Goal: Information Seeking & Learning: Learn about a topic

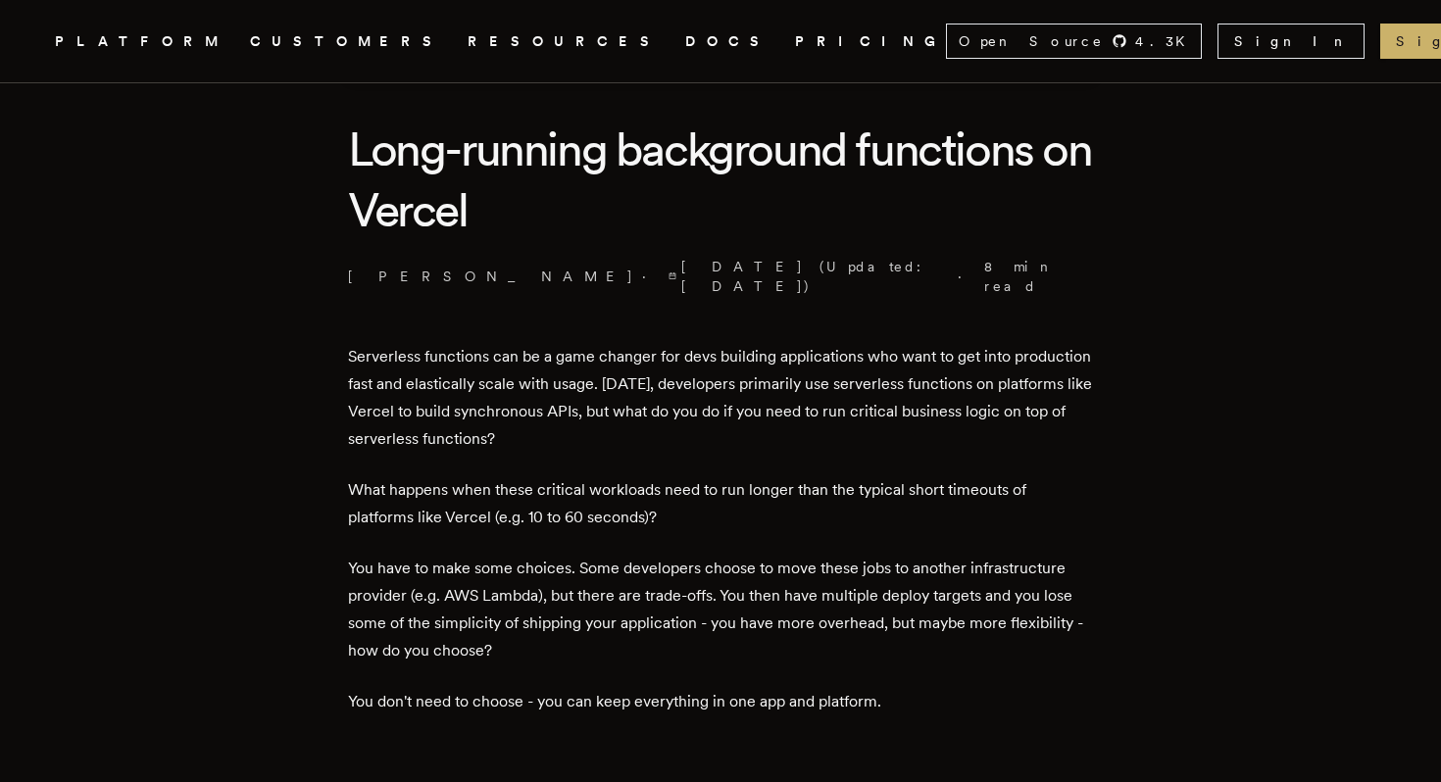
scroll to position [486, 0]
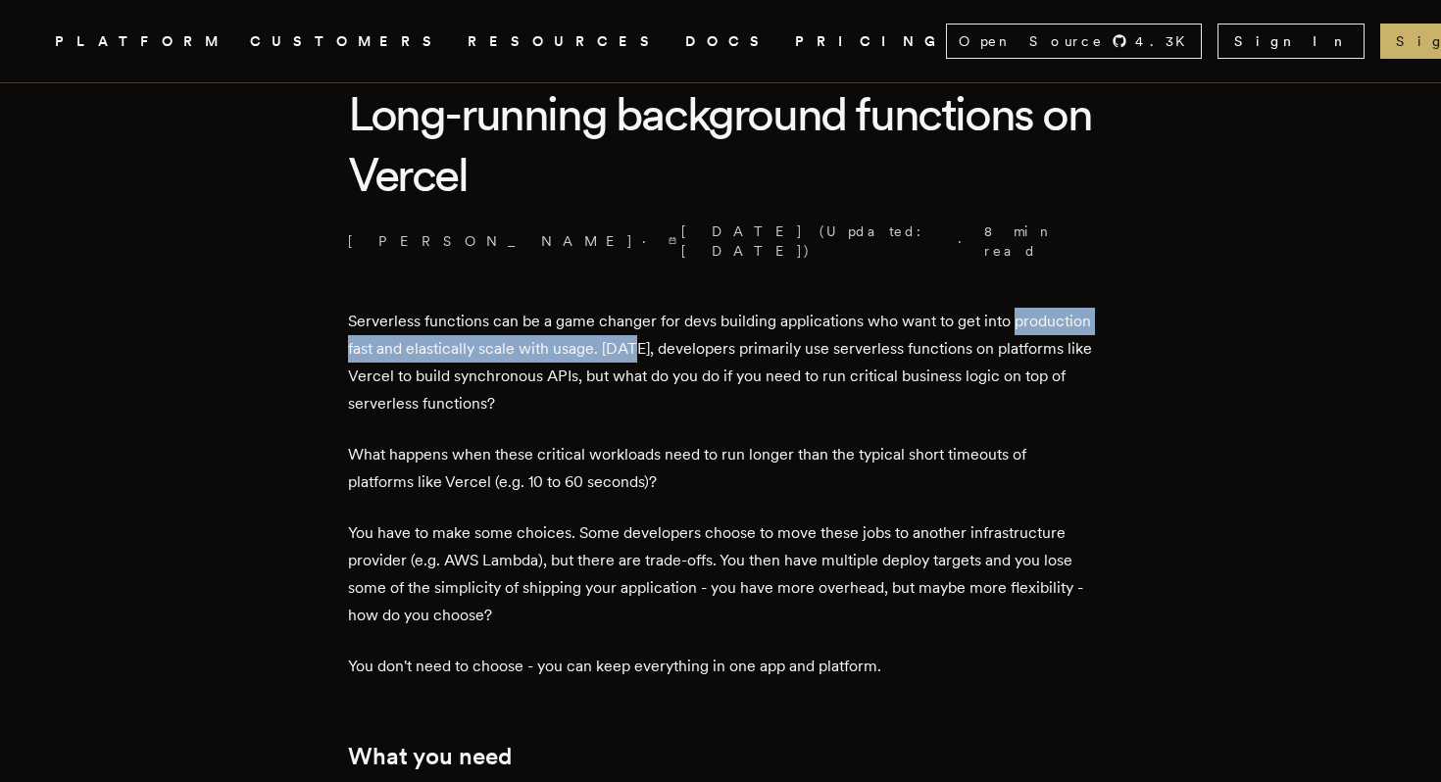
drag, startPoint x: 359, startPoint y: 316, endPoint x: 723, endPoint y: 342, distance: 364.7
click at [723, 342] on p "Serverless functions can be a game changer for devs building applications who w…" at bounding box center [720, 363] width 745 height 110
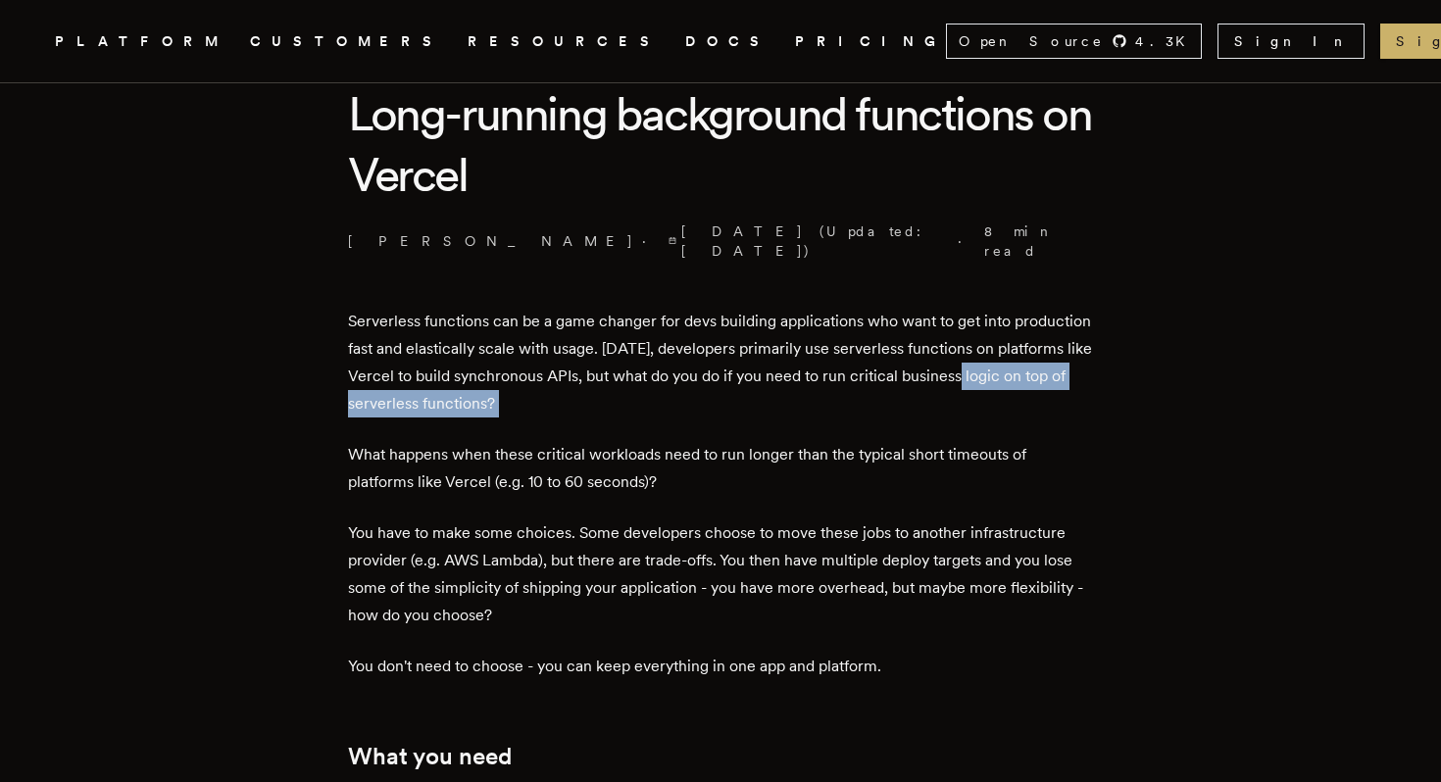
drag, startPoint x: 356, startPoint y: 387, endPoint x: 594, endPoint y: 406, distance: 239.0
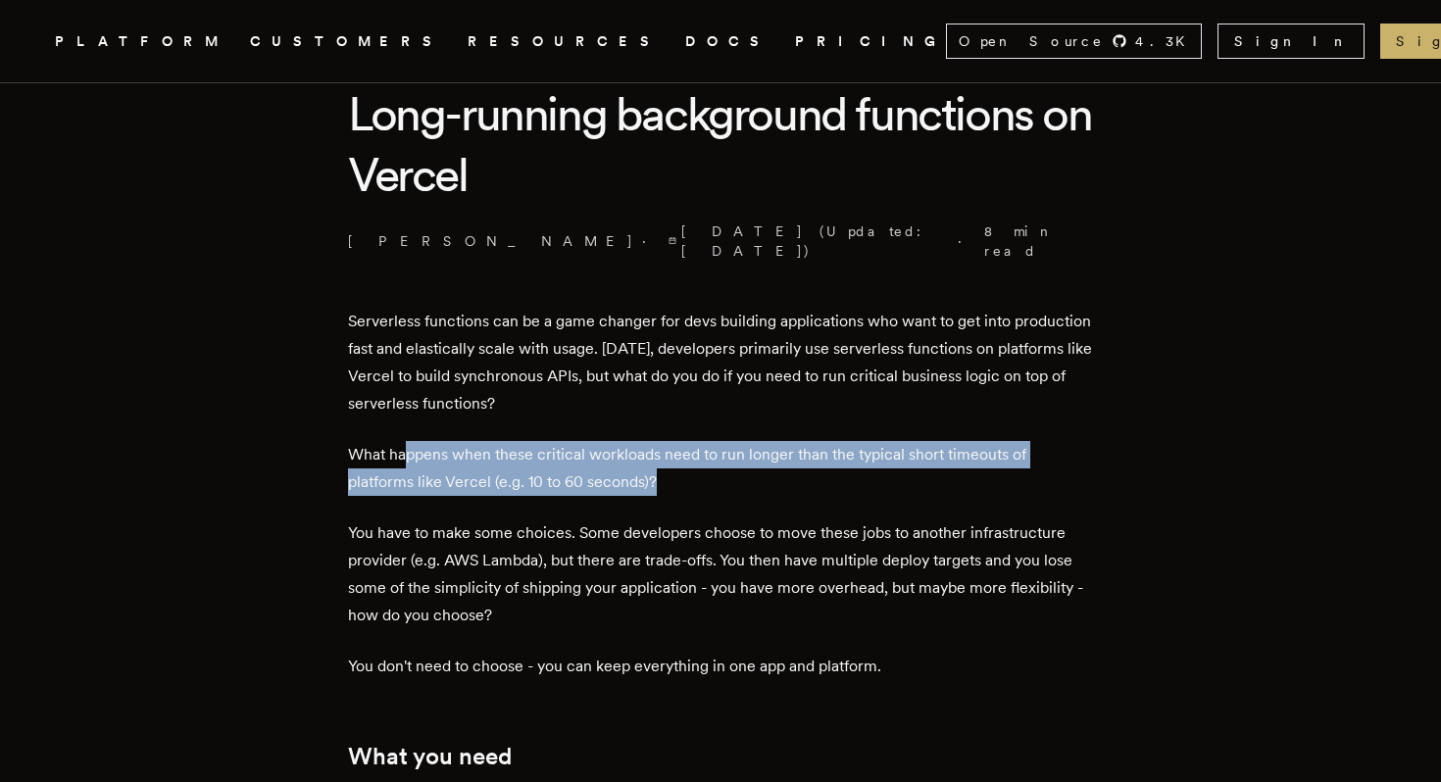
drag, startPoint x: 417, startPoint y: 432, endPoint x: 742, endPoint y: 470, distance: 327.6
click at [742, 470] on p "What happens when these critical workloads need to run longer than the typical …" at bounding box center [720, 468] width 745 height 55
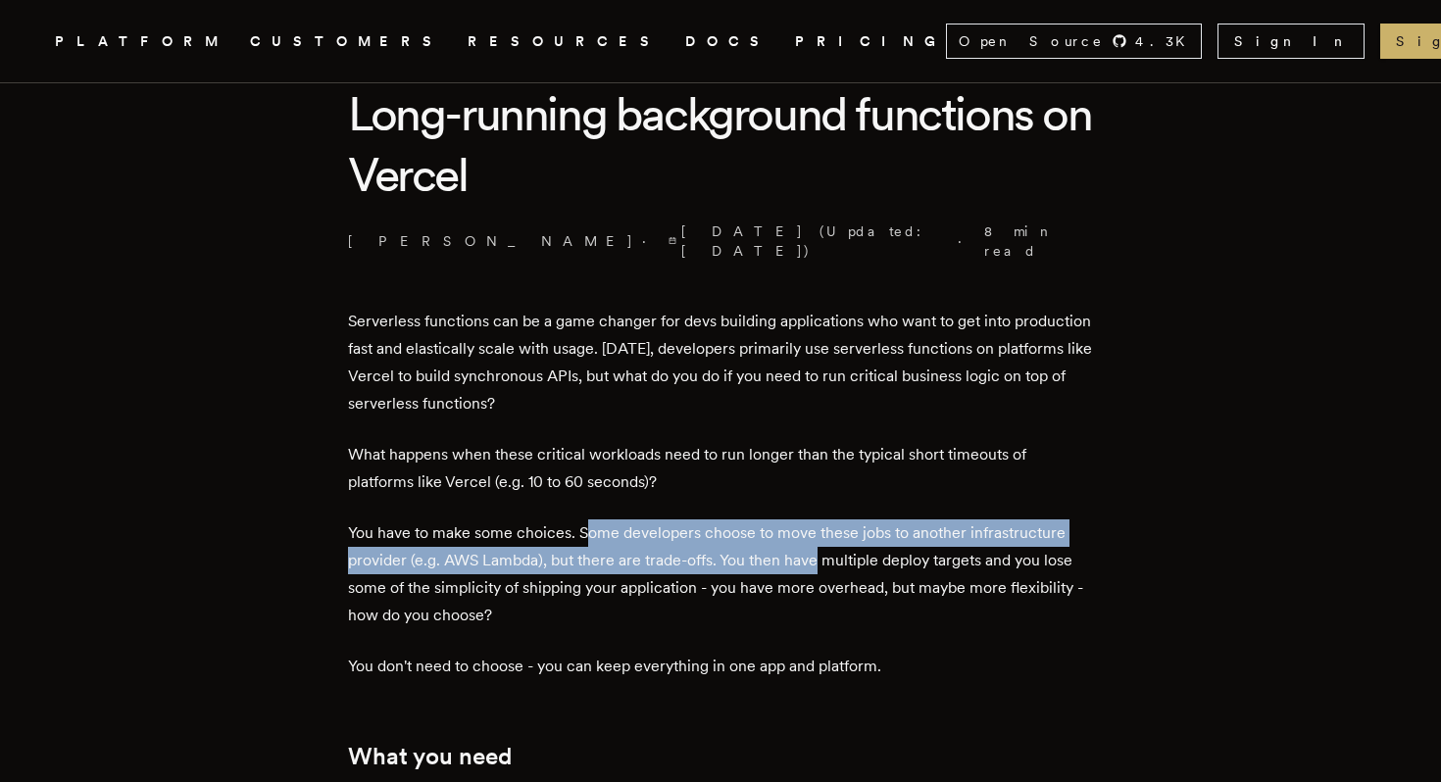
drag, startPoint x: 592, startPoint y: 516, endPoint x: 821, endPoint y: 532, distance: 229.0
click at [821, 532] on p "You have to make some choices. Some developers choose to move these jobs to ano…" at bounding box center [720, 575] width 745 height 110
click at [821, 553] on p "You have to make some choices. Some developers choose to move these jobs to ano…" at bounding box center [720, 575] width 745 height 110
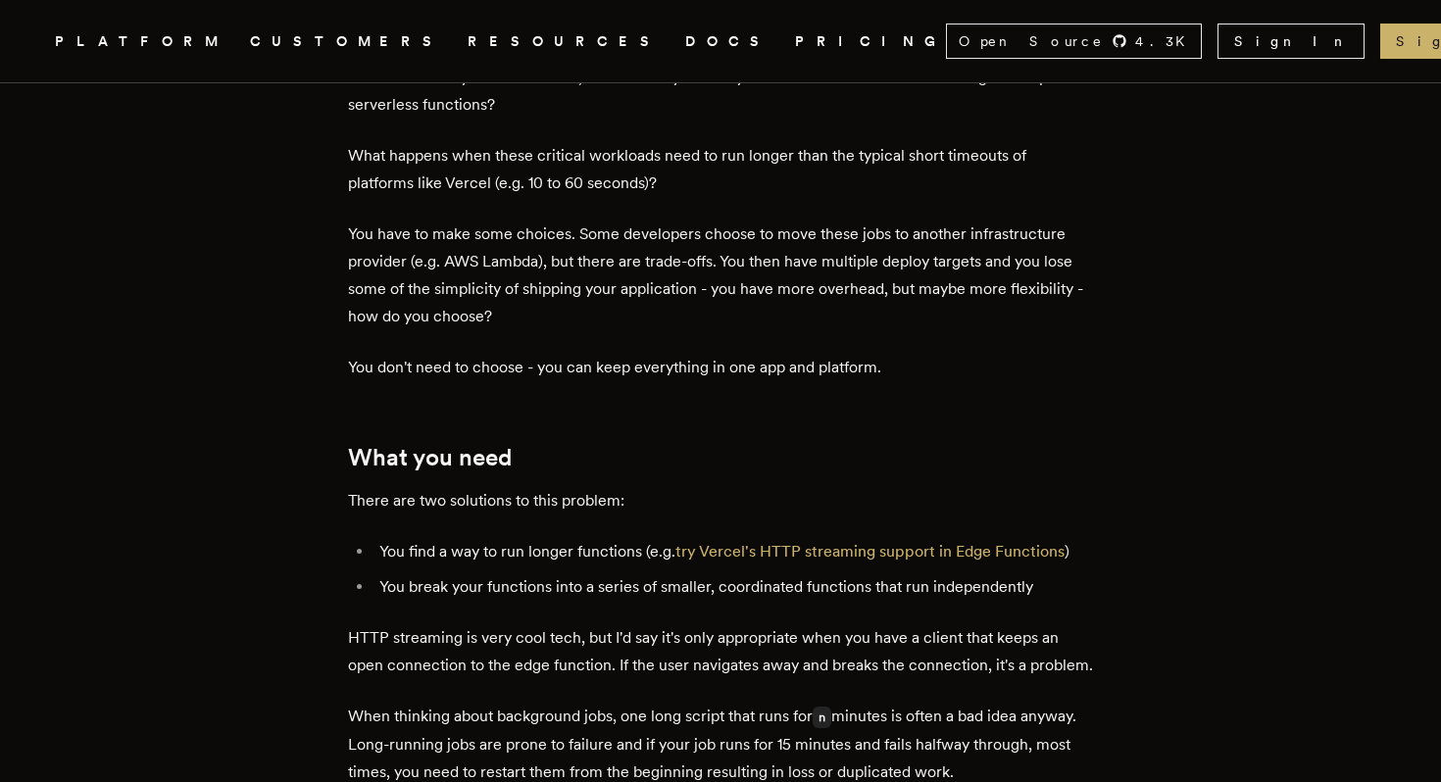
scroll to position [793, 0]
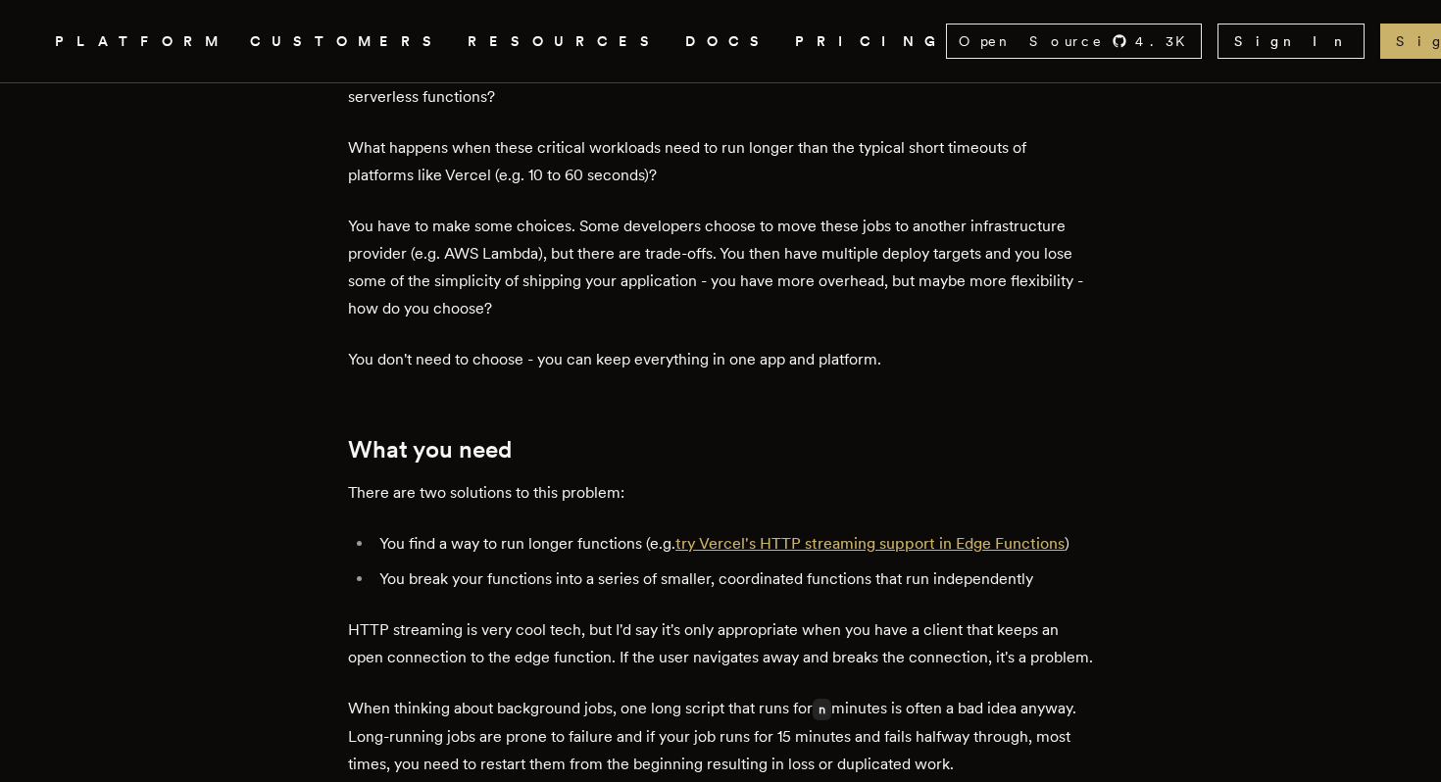
click at [923, 534] on link "try Vercel's HTTP streaming support in Edge Functions" at bounding box center [869, 543] width 389 height 19
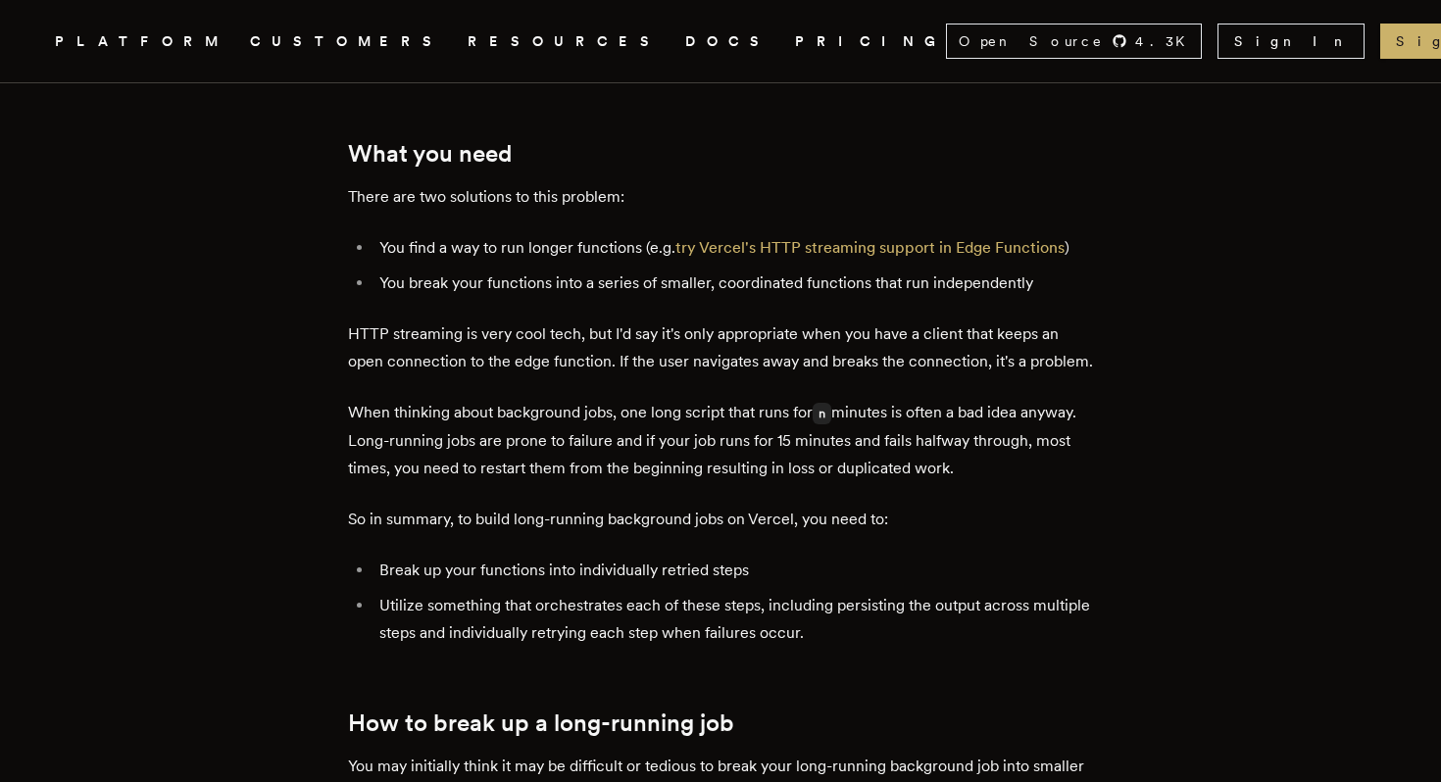
scroll to position [1059, 0]
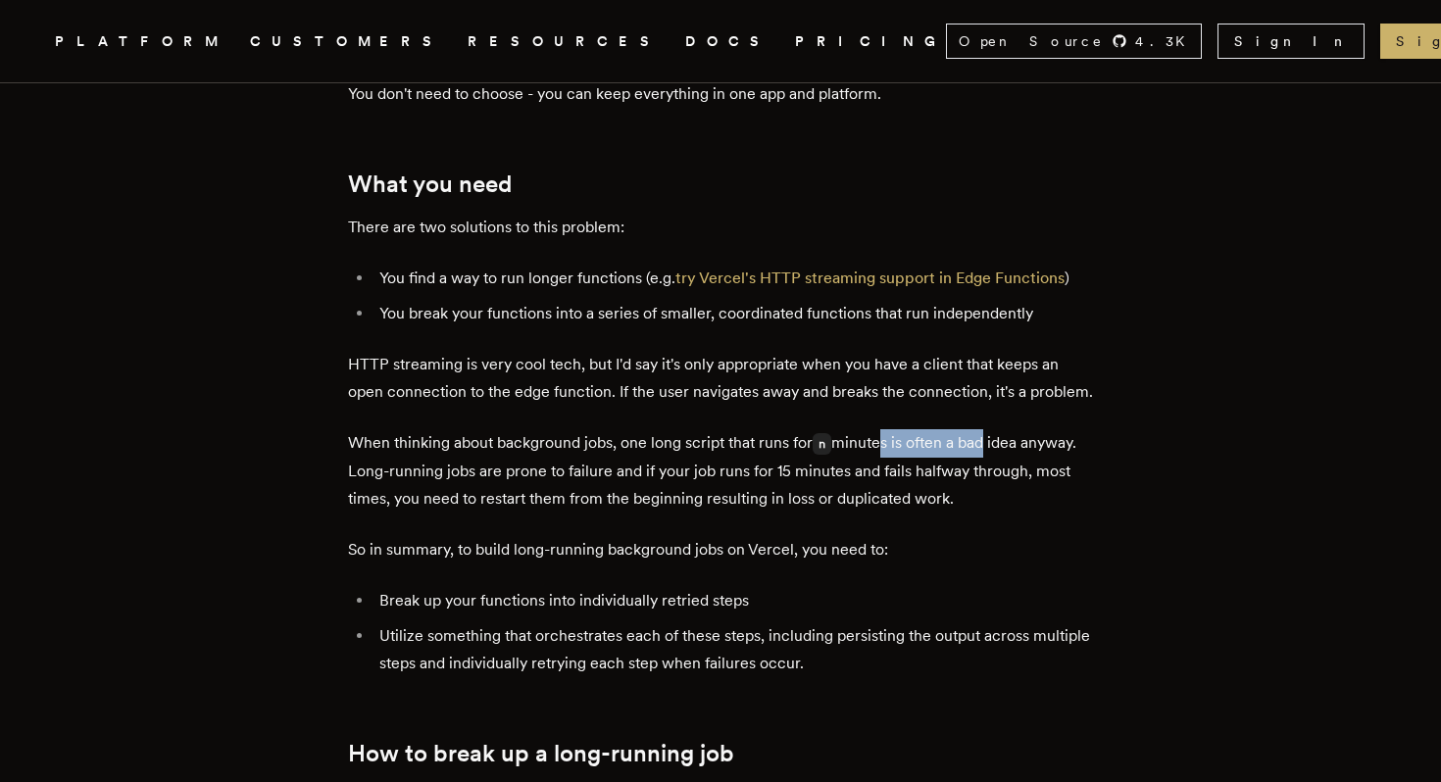
drag, startPoint x: 887, startPoint y: 457, endPoint x: 984, endPoint y: 461, distance: 97.1
click at [986, 463] on p "When thinking about background jobs, one long script that runs for n minutes is…" at bounding box center [720, 470] width 745 height 83
drag, startPoint x: 774, startPoint y: 483, endPoint x: 962, endPoint y: 468, distance: 187.9
click at [962, 468] on p "When thinking about background jobs, one long script that runs for n minutes is…" at bounding box center [720, 470] width 745 height 83
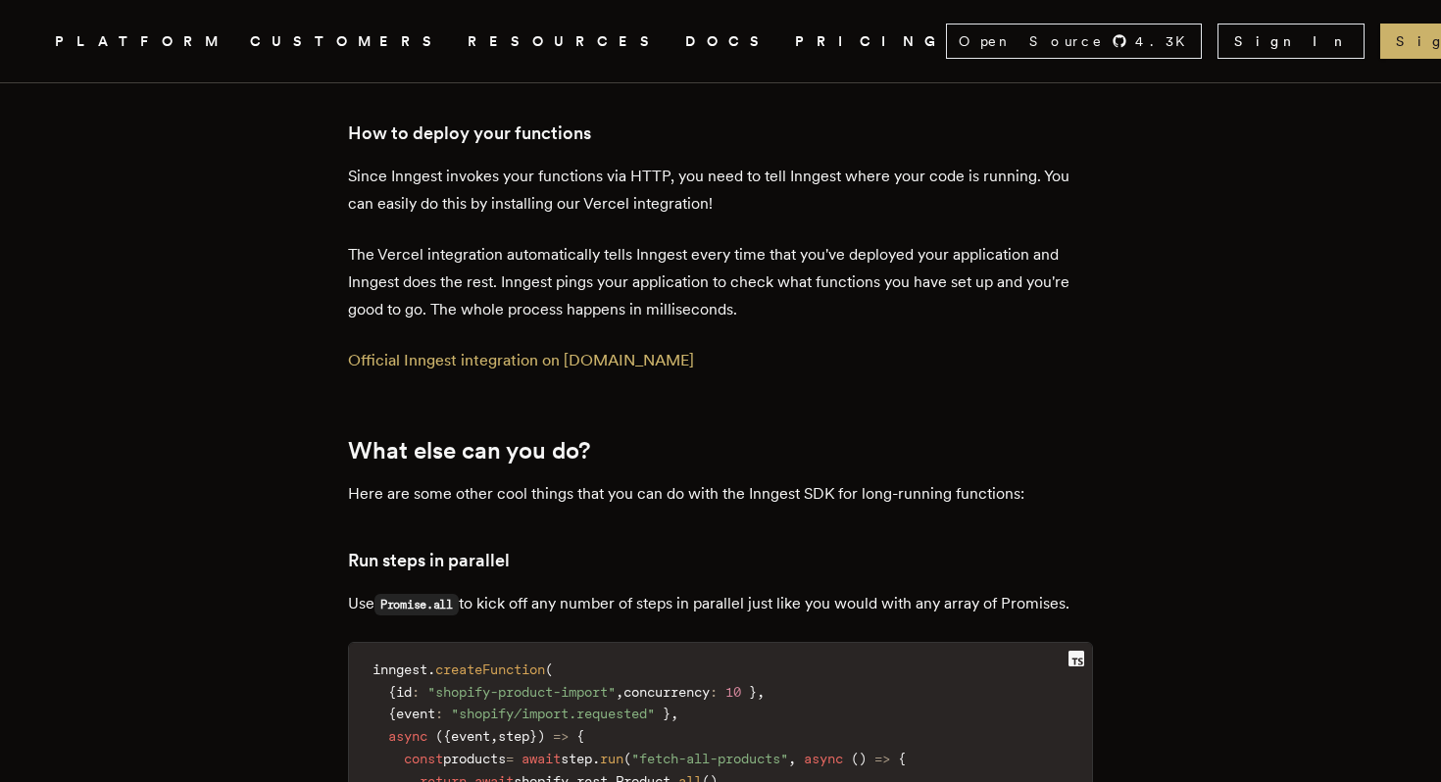
scroll to position [5955, 0]
